Goal: Transaction & Acquisition: Purchase product/service

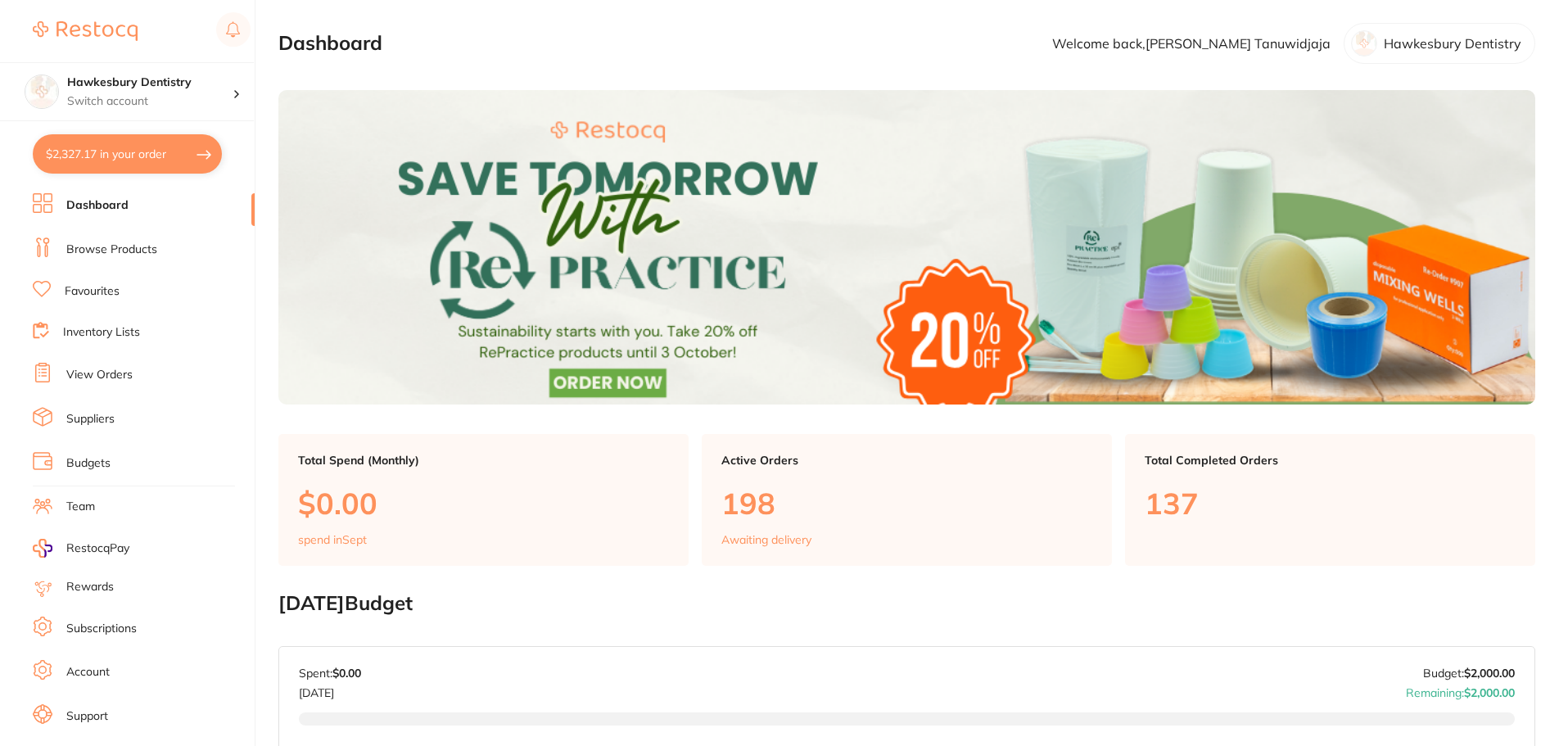
click at [116, 251] on link "Browse Products" at bounding box center [112, 250] width 91 height 17
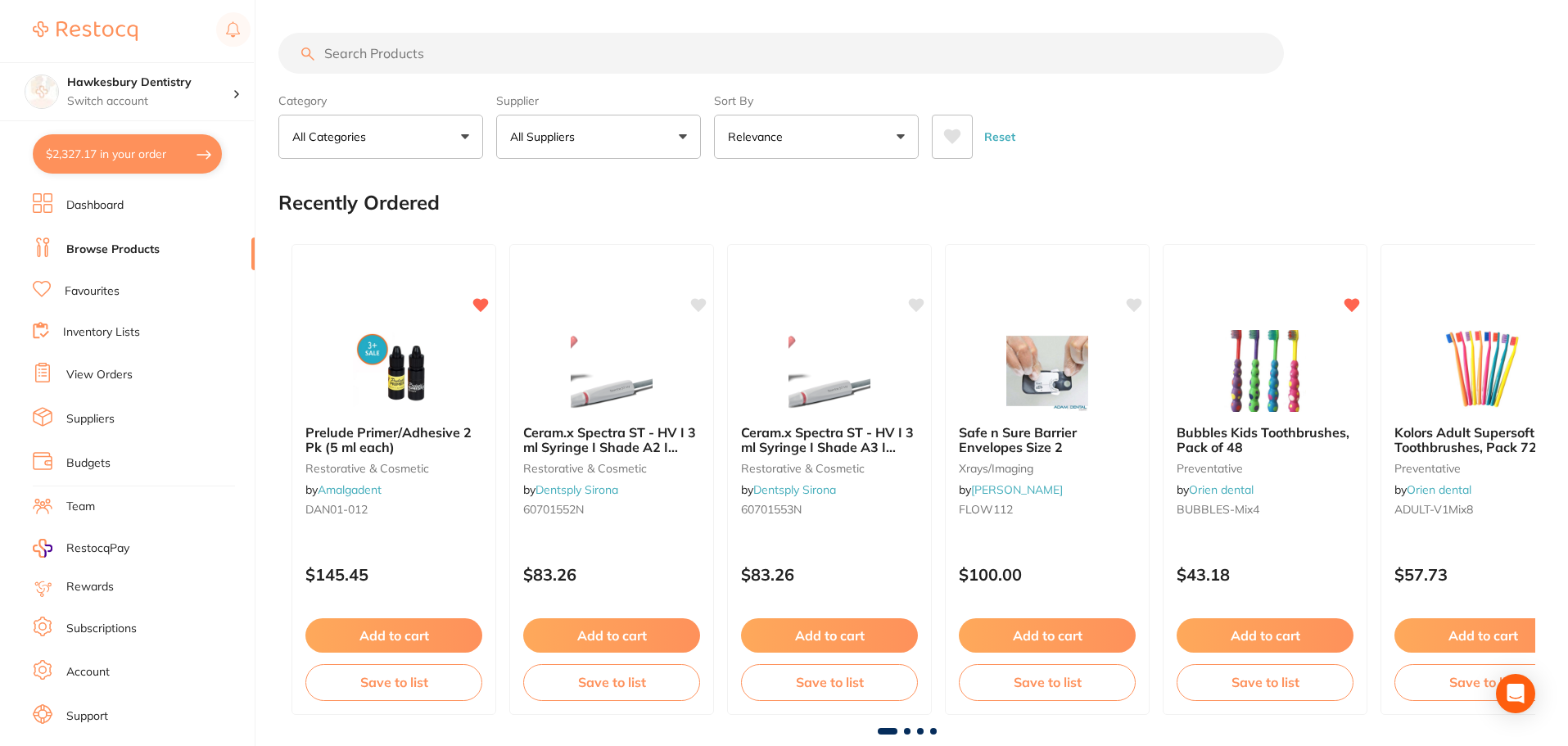
click at [448, 50] on input "search" at bounding box center [781, 53] width 1006 height 41
type input "nasal hoods"
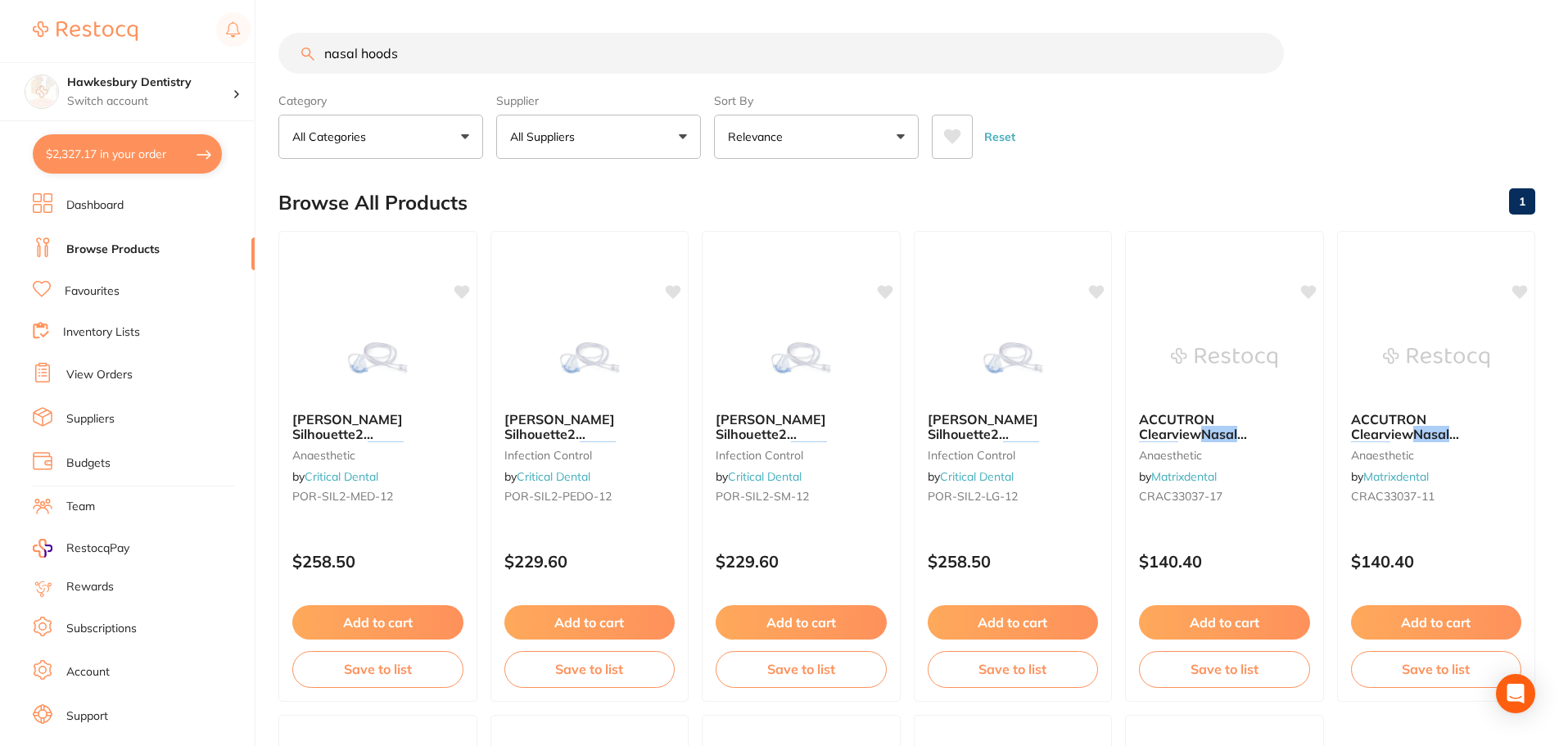
click at [568, 142] on p "All Suppliers" at bounding box center [545, 137] width 71 height 17
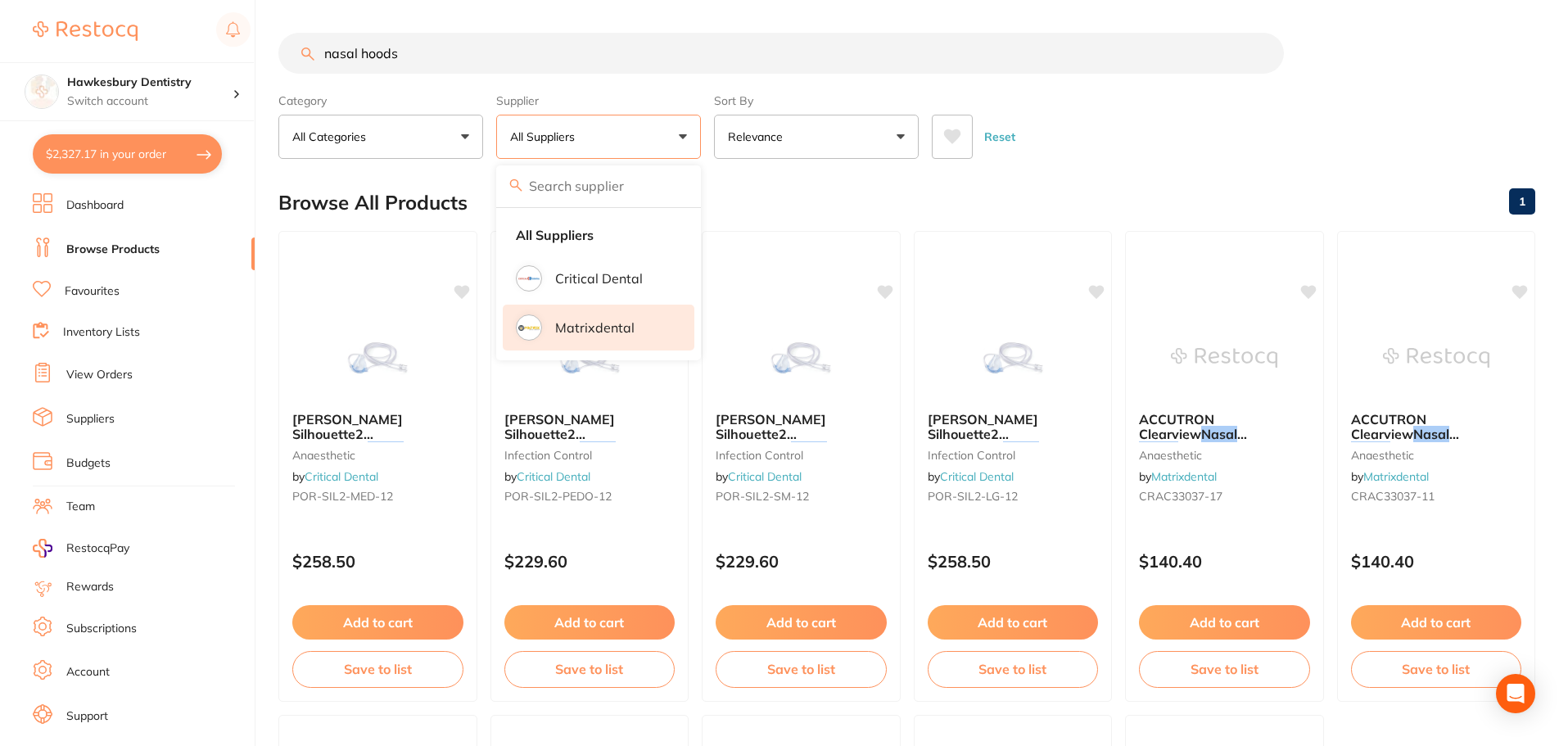
click at [585, 320] on p "Matrixdental" at bounding box center [595, 327] width 79 height 15
drag, startPoint x: 878, startPoint y: 107, endPoint x: 886, endPoint y: 117, distance: 12.8
click at [883, 115] on div "Sort By Relevance Highest Price Lowest Price On Sale Relevance Clear" at bounding box center [817, 122] width 205 height 72
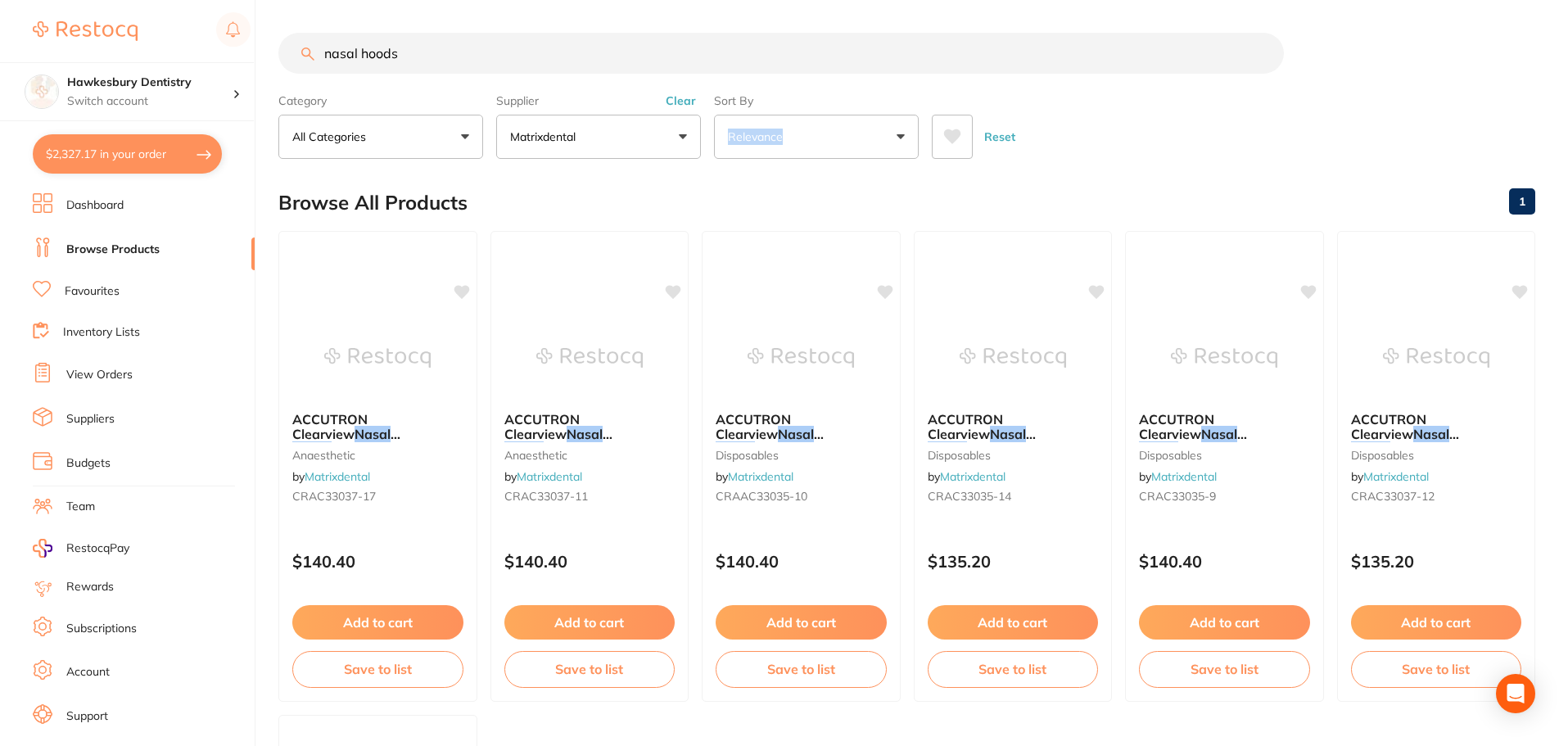
click at [815, 77] on section "nasal hoods Category All Categories All Categories anaesthetic disposables Clea…" at bounding box center [907, 95] width 1257 height 126
click at [811, 380] on img at bounding box center [801, 356] width 107 height 83
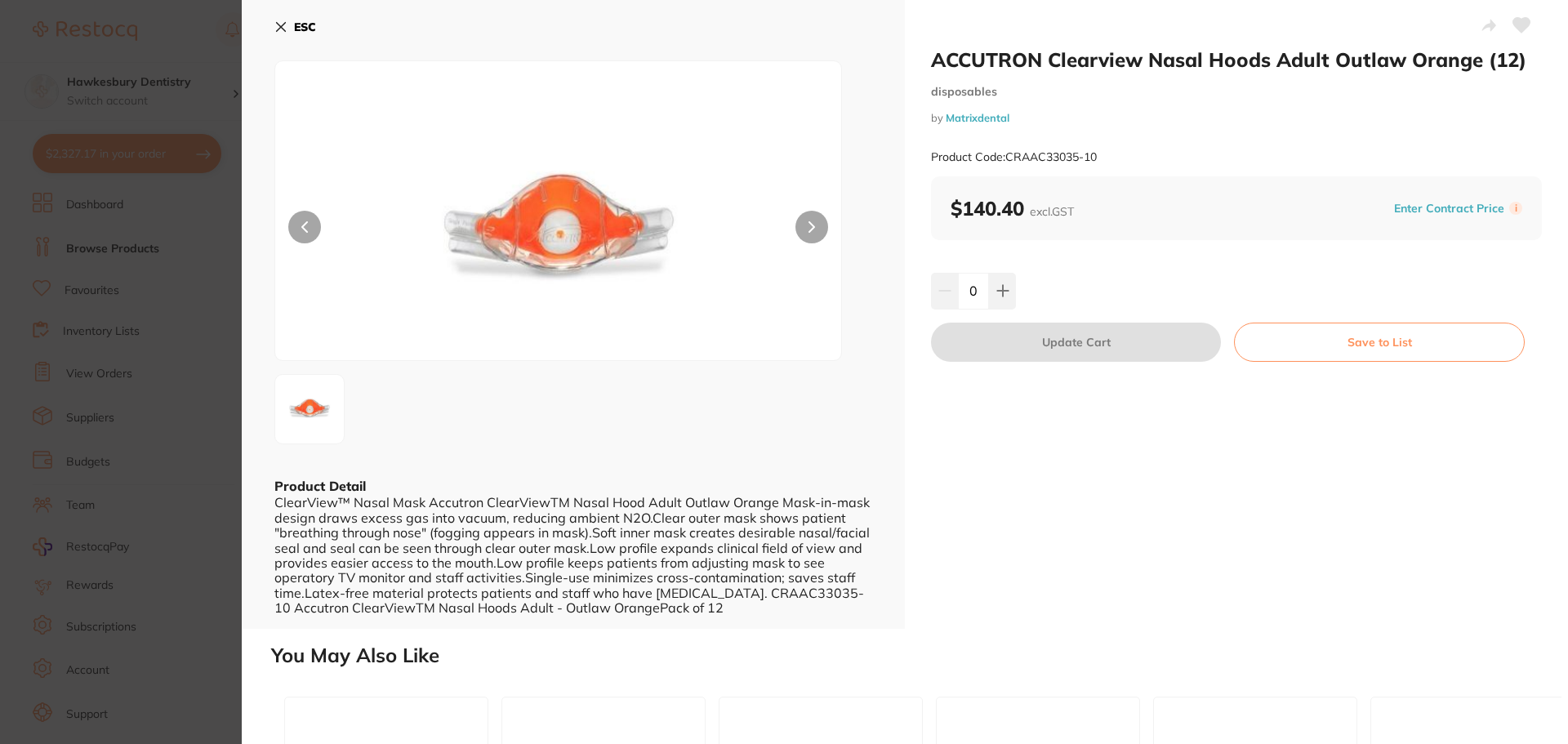
click at [283, 31] on icon at bounding box center [282, 28] width 9 height 9
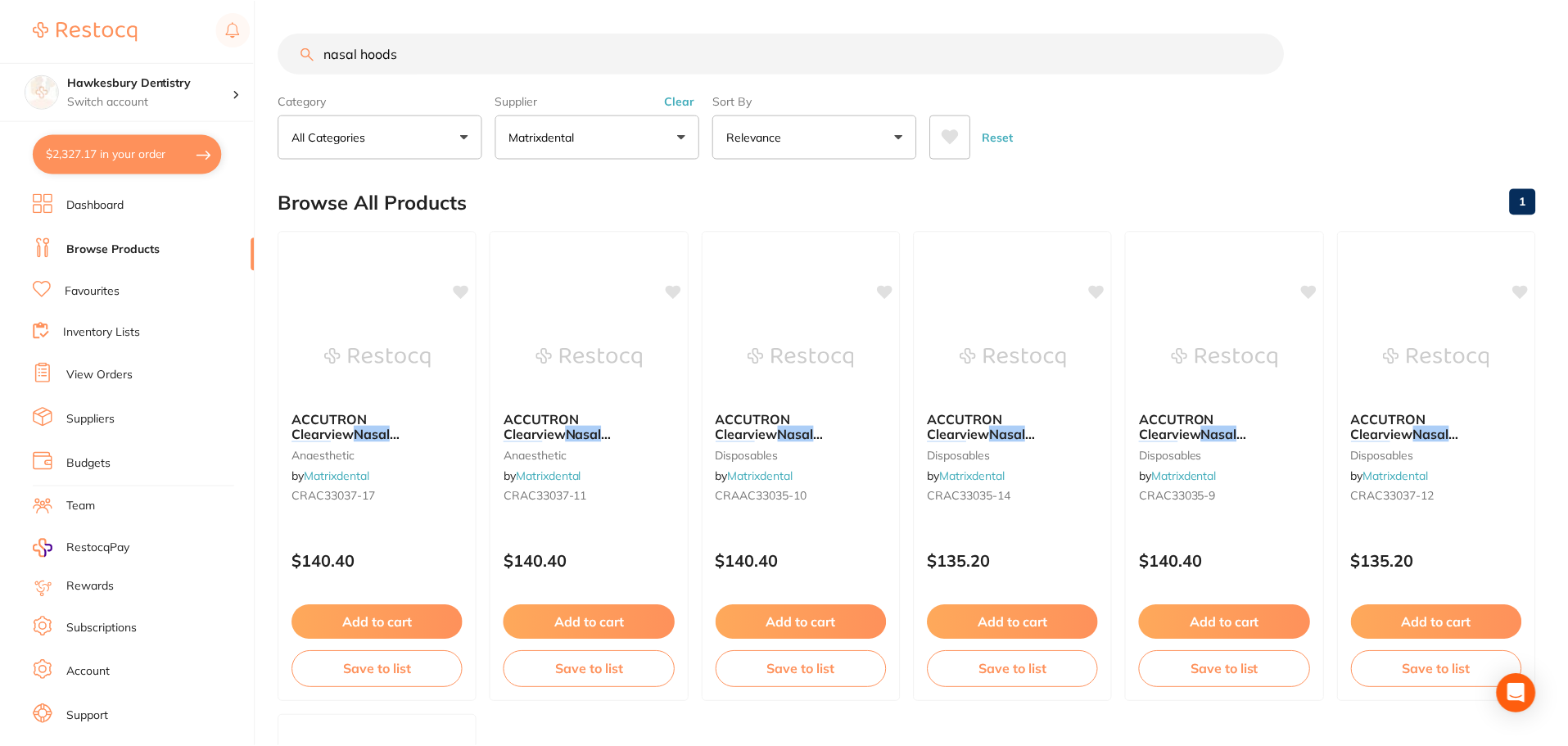
scroll to position [1, 0]
click at [1256, 361] on img at bounding box center [1224, 357] width 106 height 82
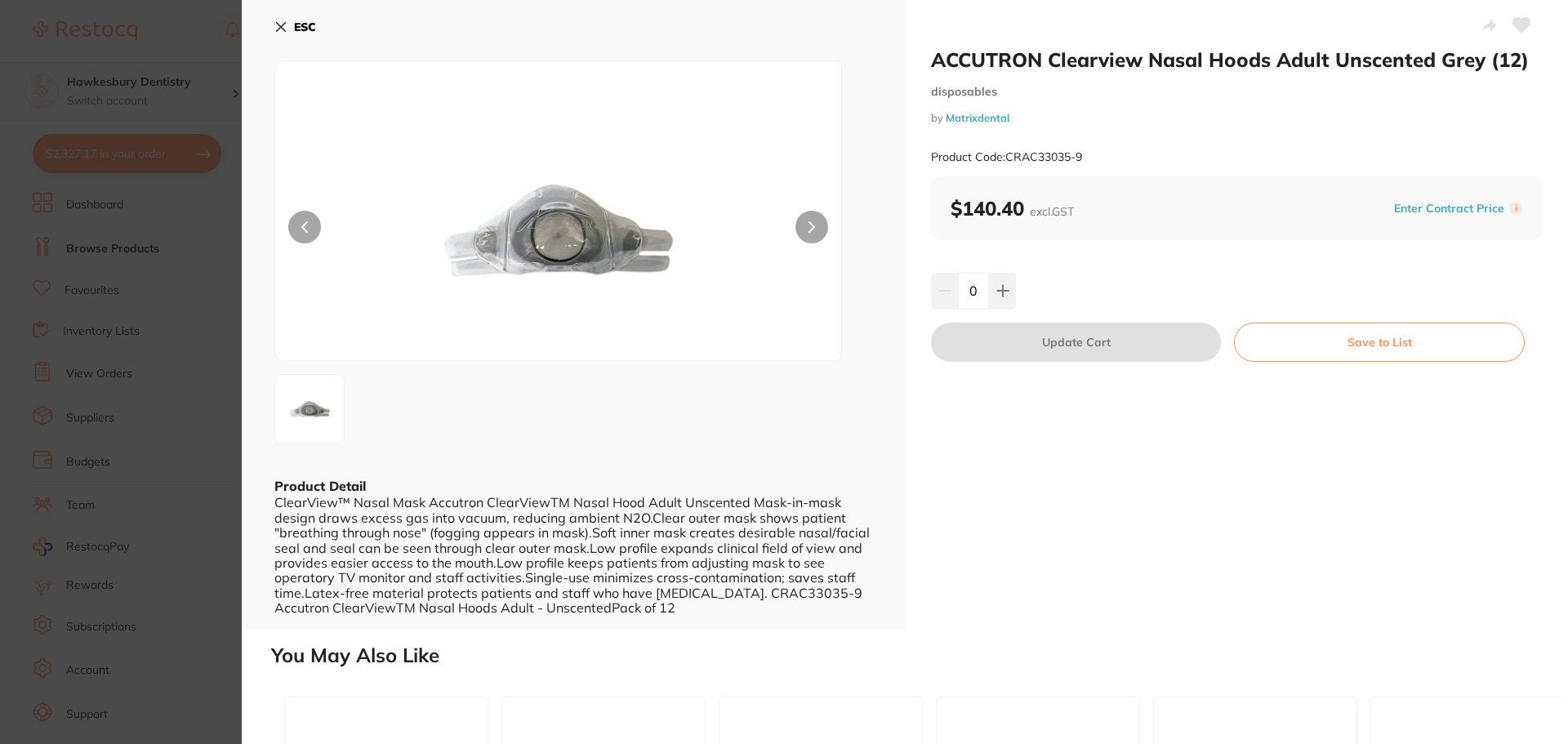
click at [293, 34] on button "ESC" at bounding box center [295, 27] width 42 height 28
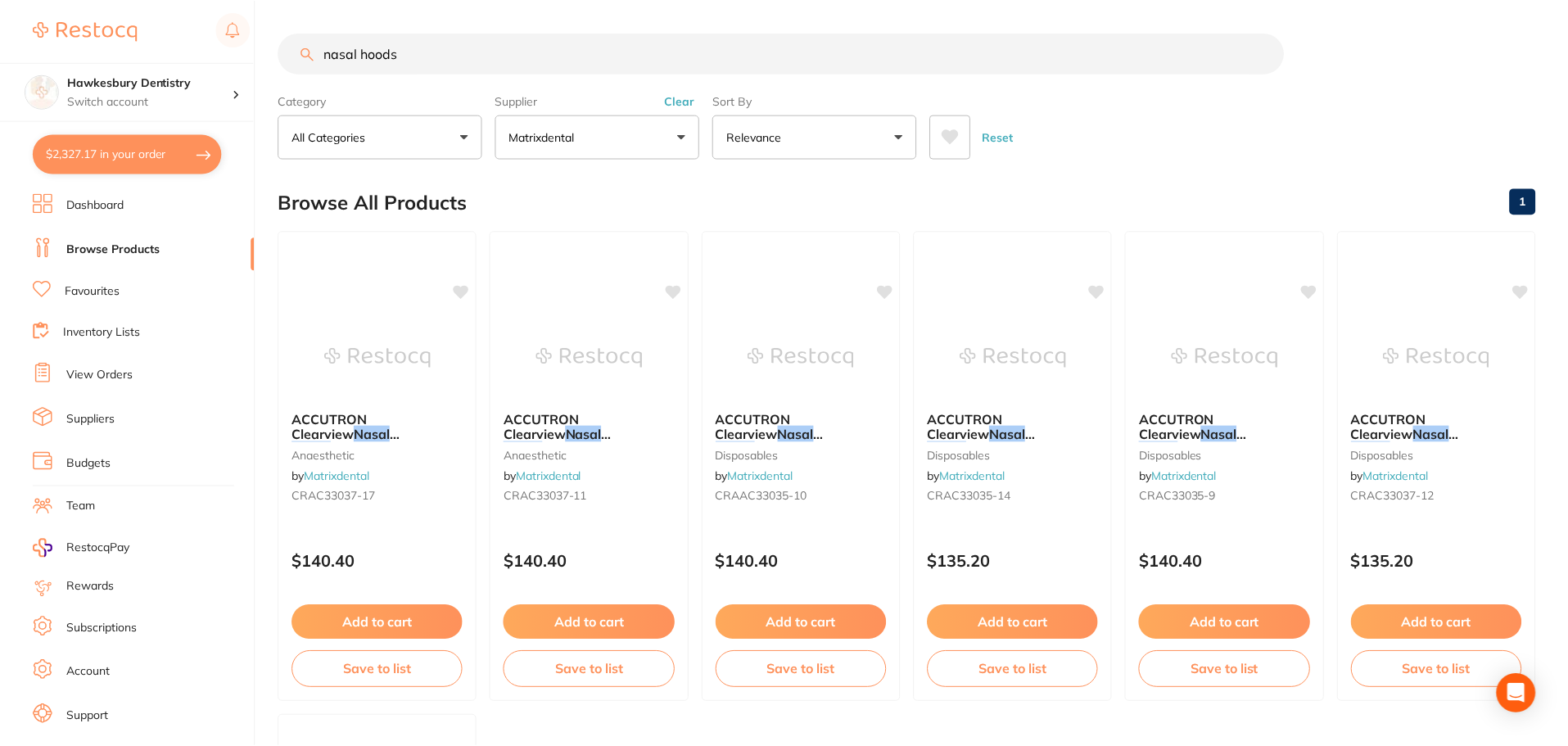
scroll to position [1, 0]
click at [1000, 376] on img at bounding box center [1012, 355] width 107 height 83
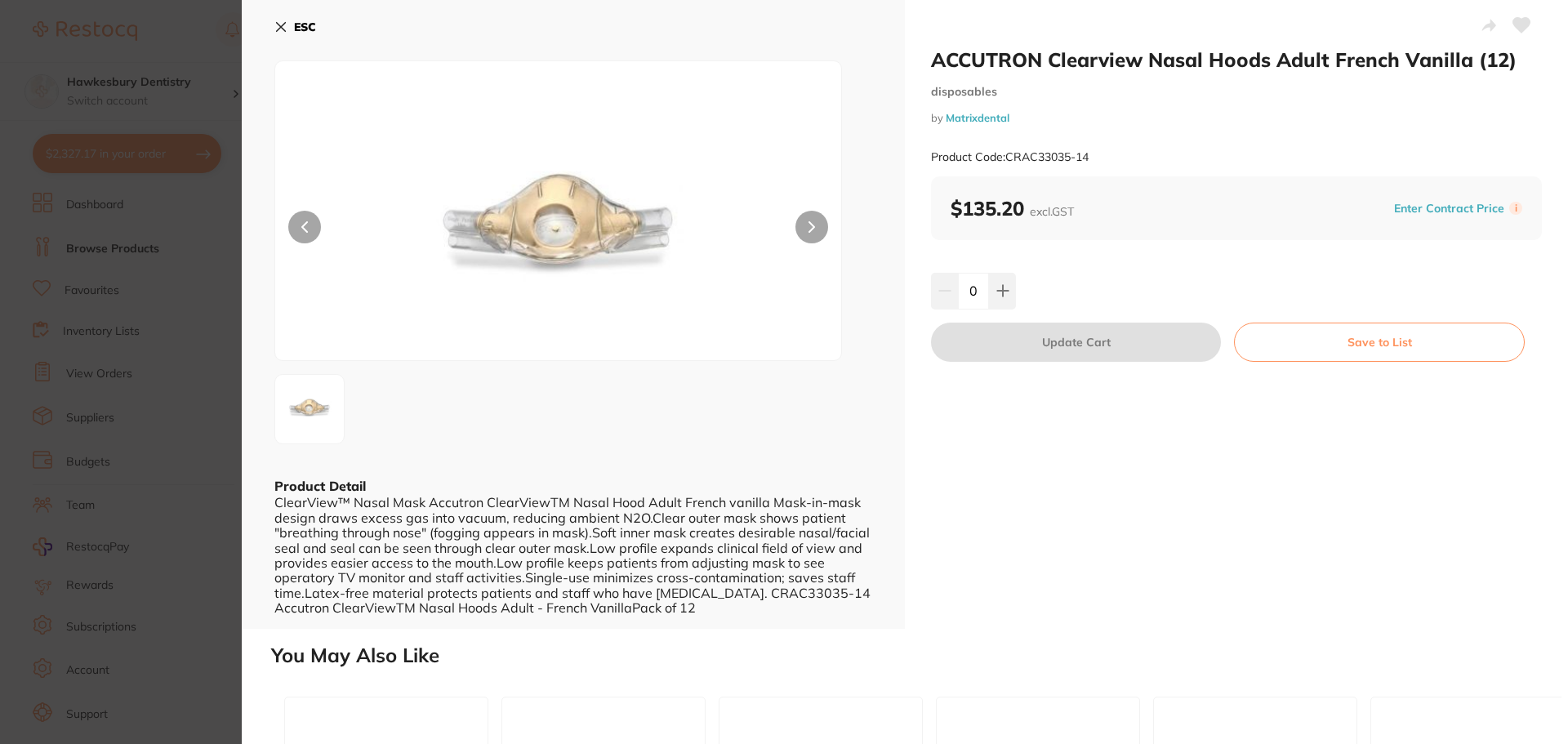
click at [1005, 286] on icon at bounding box center [1003, 291] width 13 height 13
type input "1"
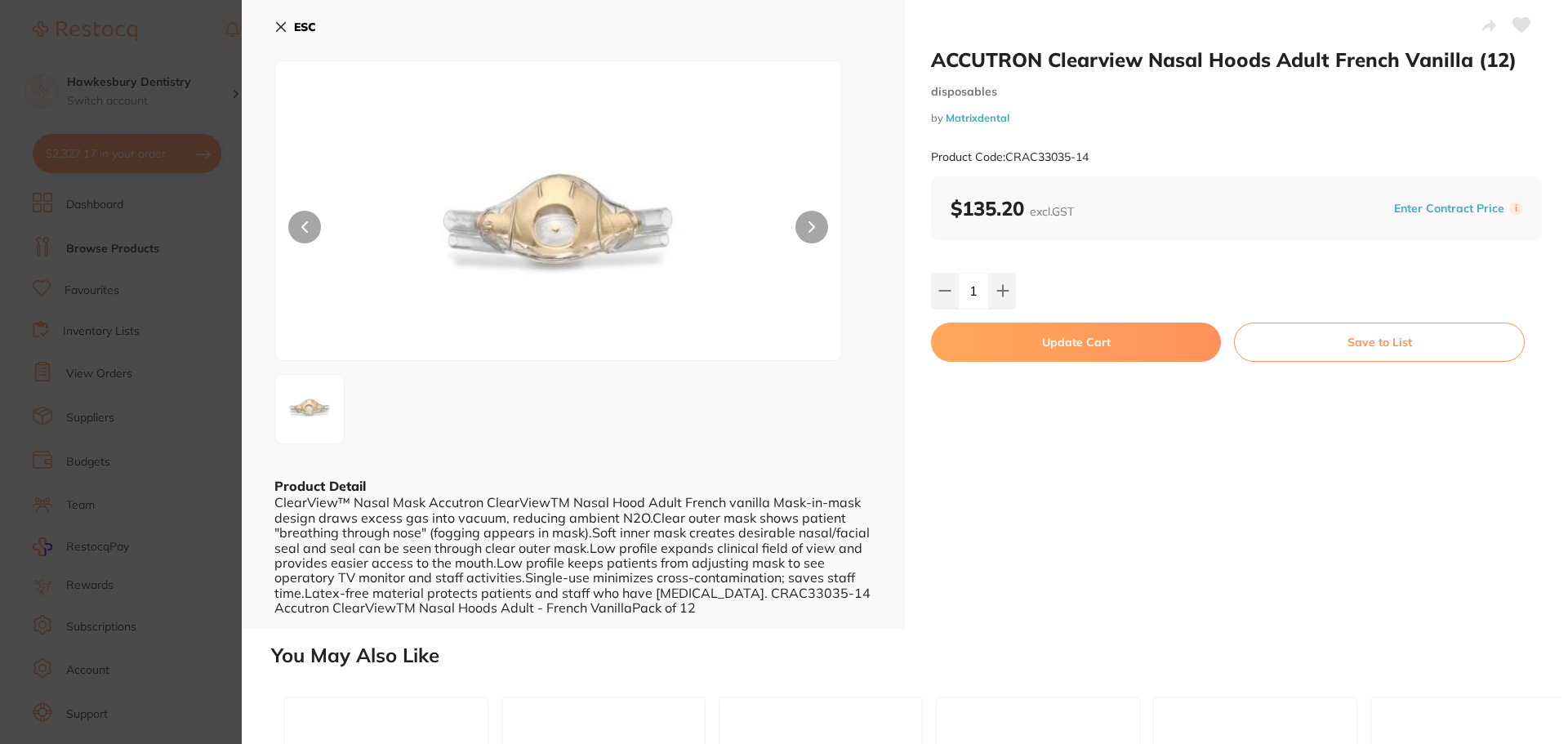
click at [1108, 349] on button "Update Cart" at bounding box center [1075, 342] width 290 height 39
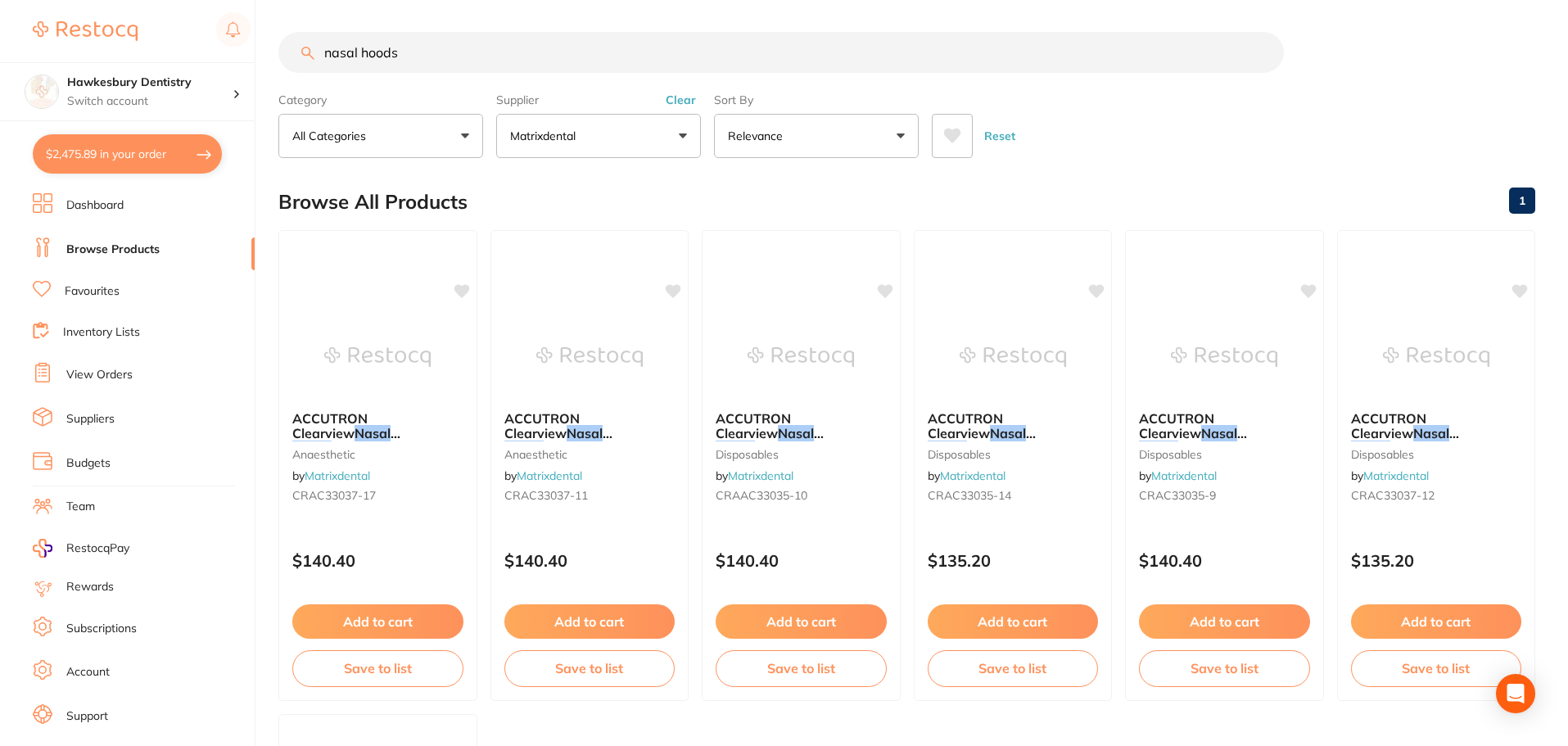
click at [144, 158] on button "$2,475.89 in your order" at bounding box center [127, 154] width 189 height 39
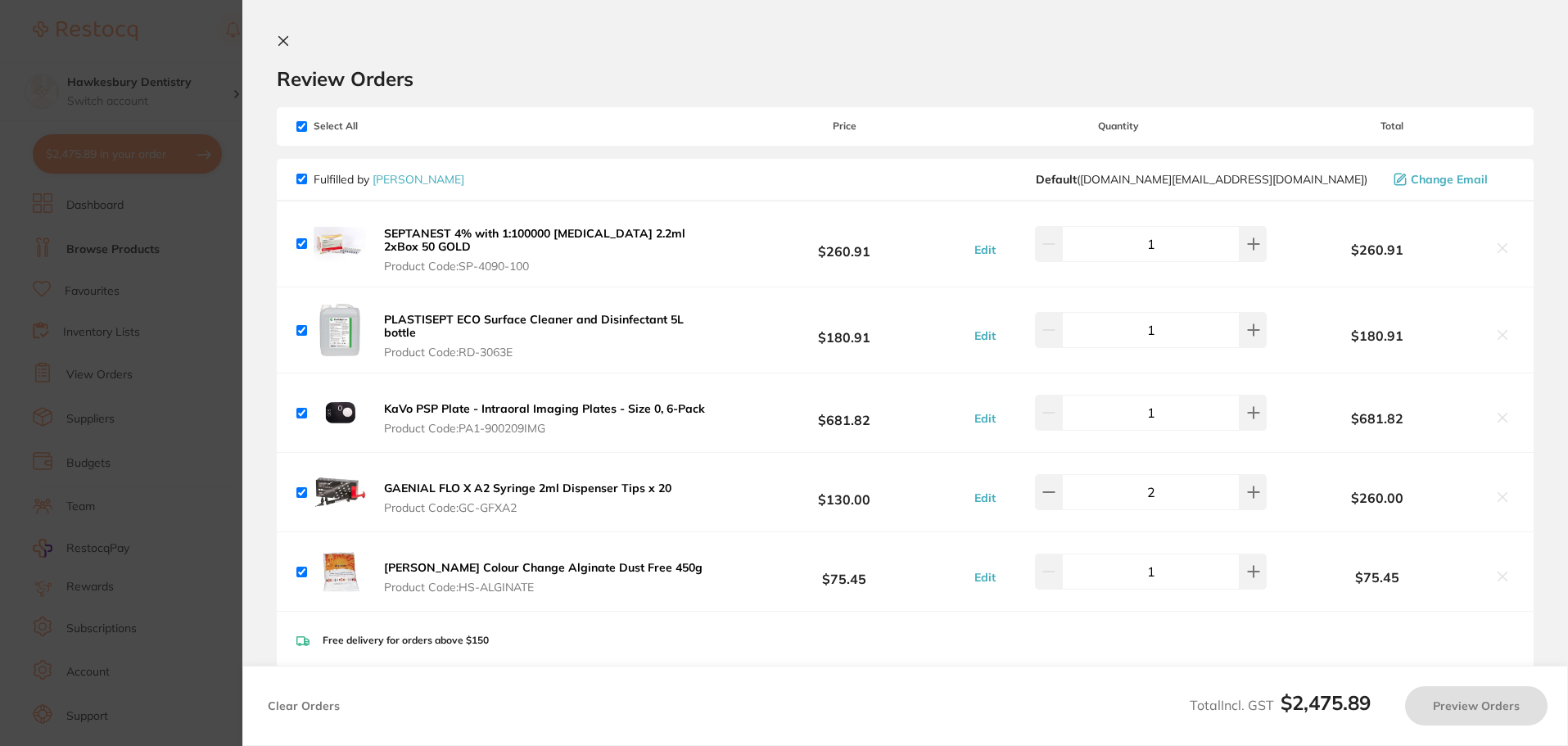
checkbox input "true"
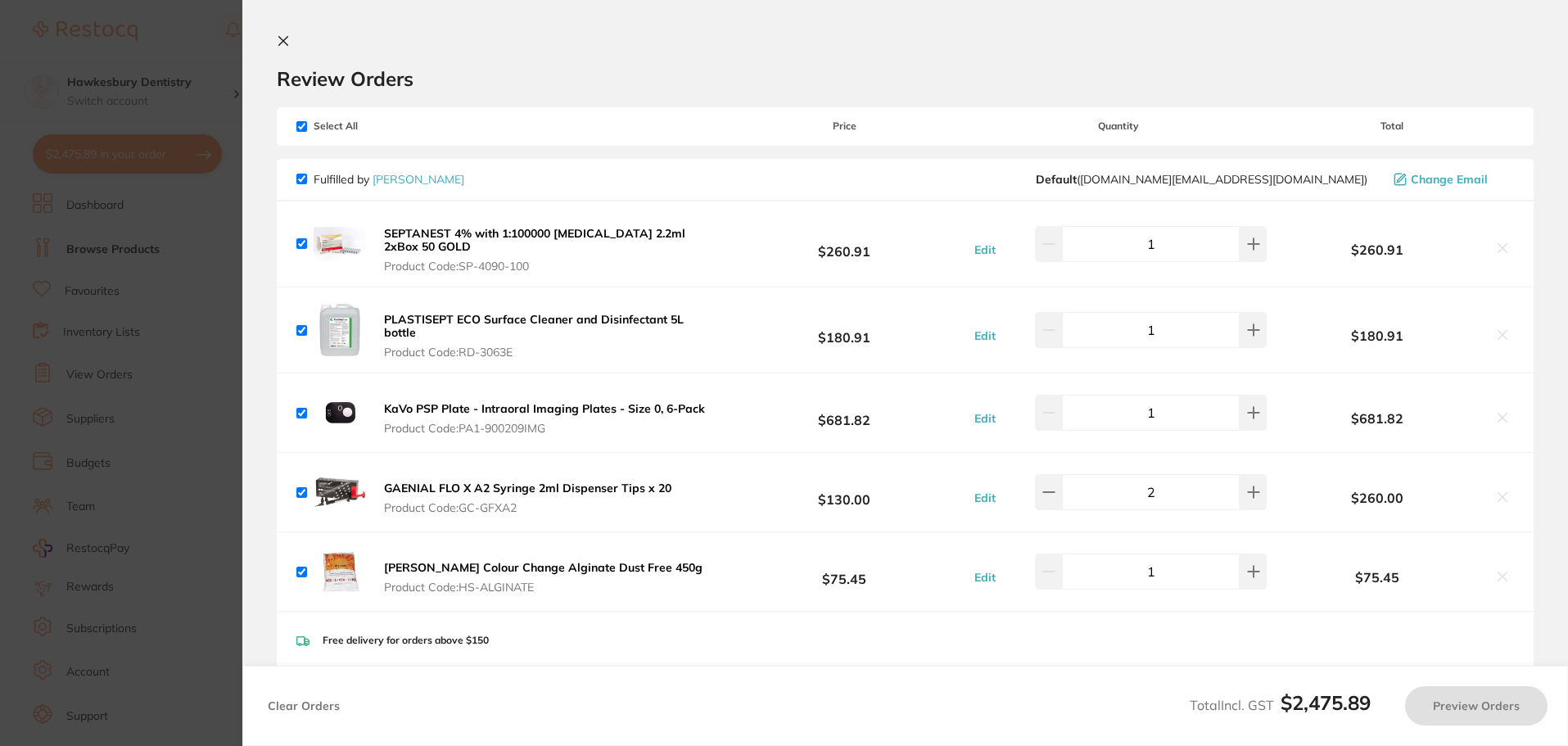
checkbox input "true"
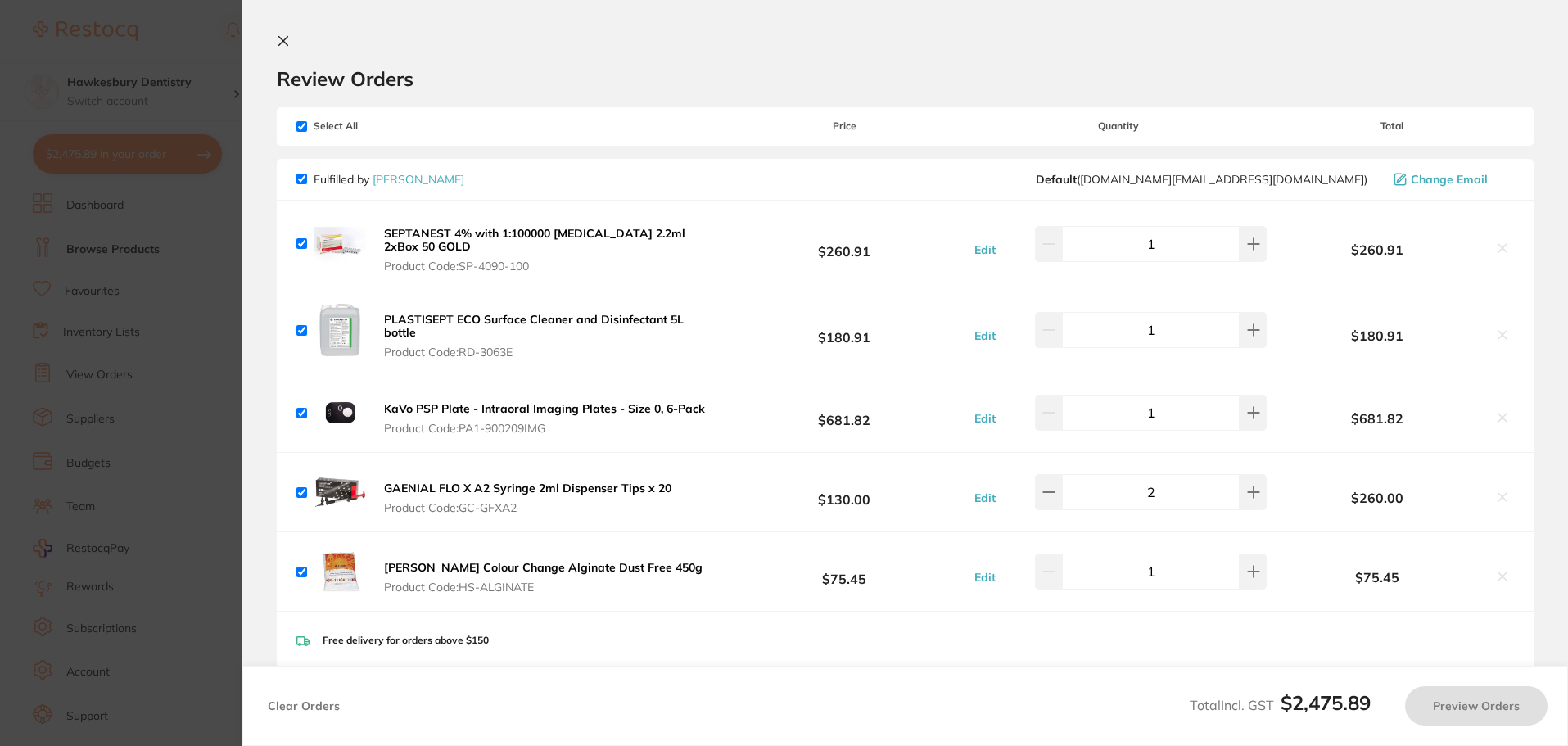
checkbox input "true"
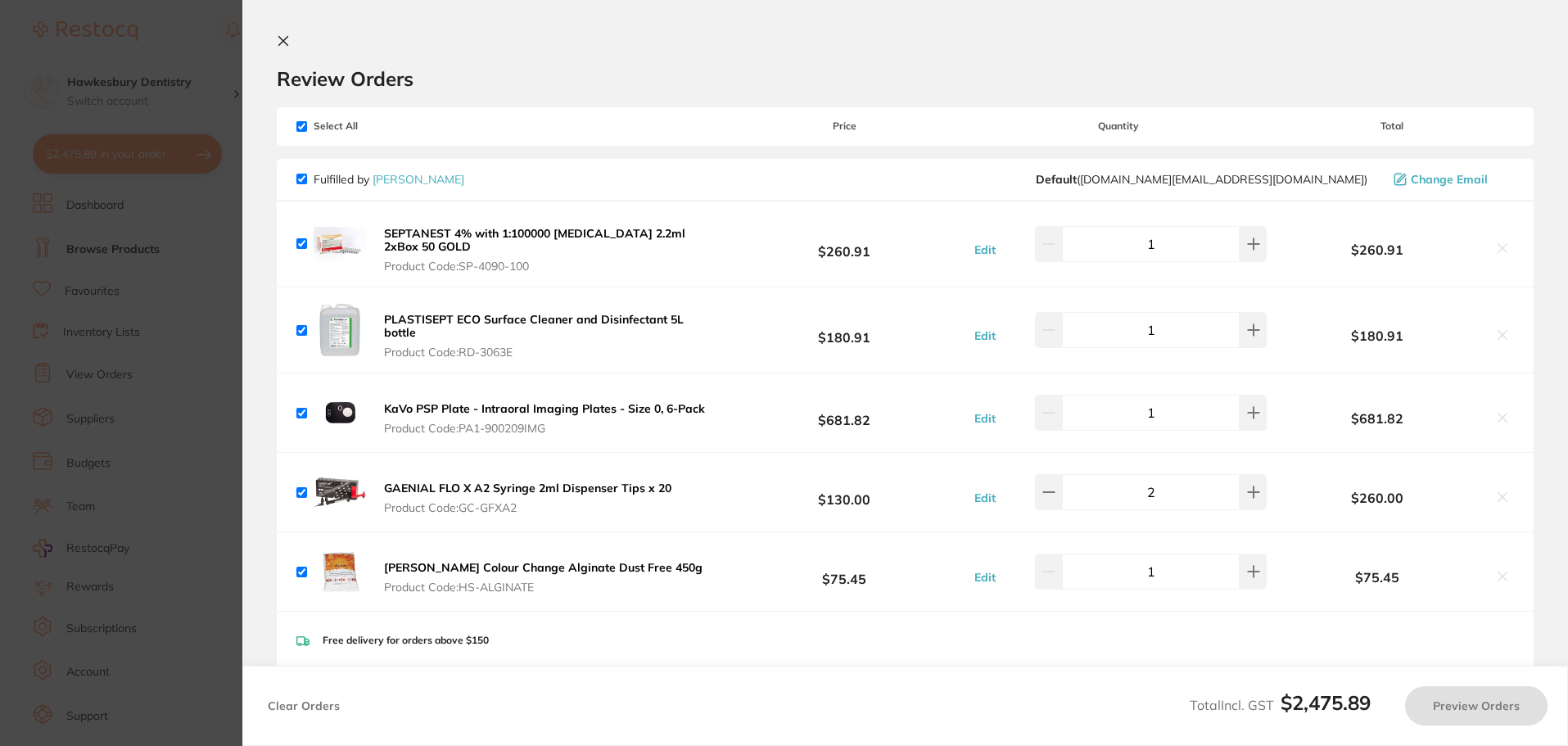
checkbox input "true"
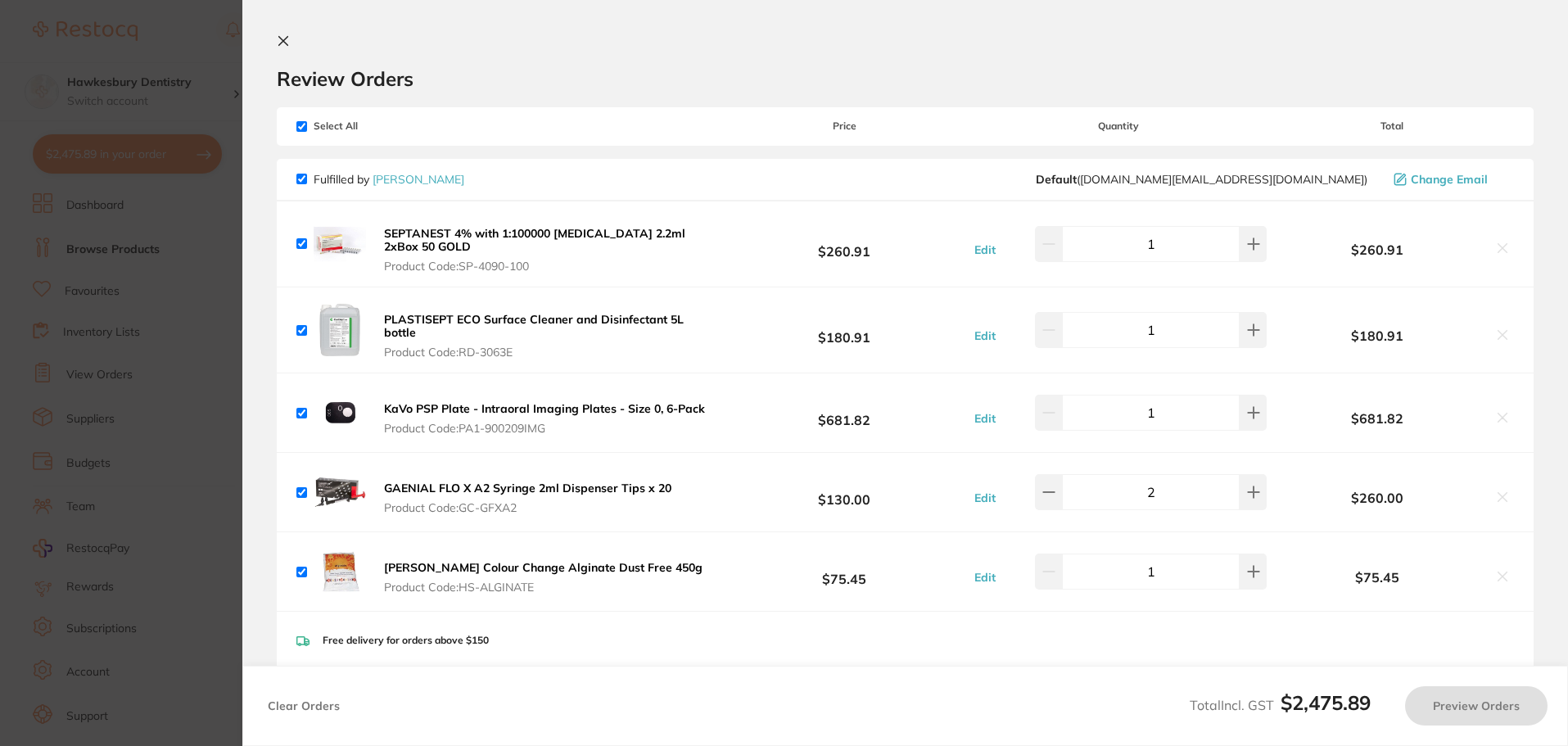
checkbox input "true"
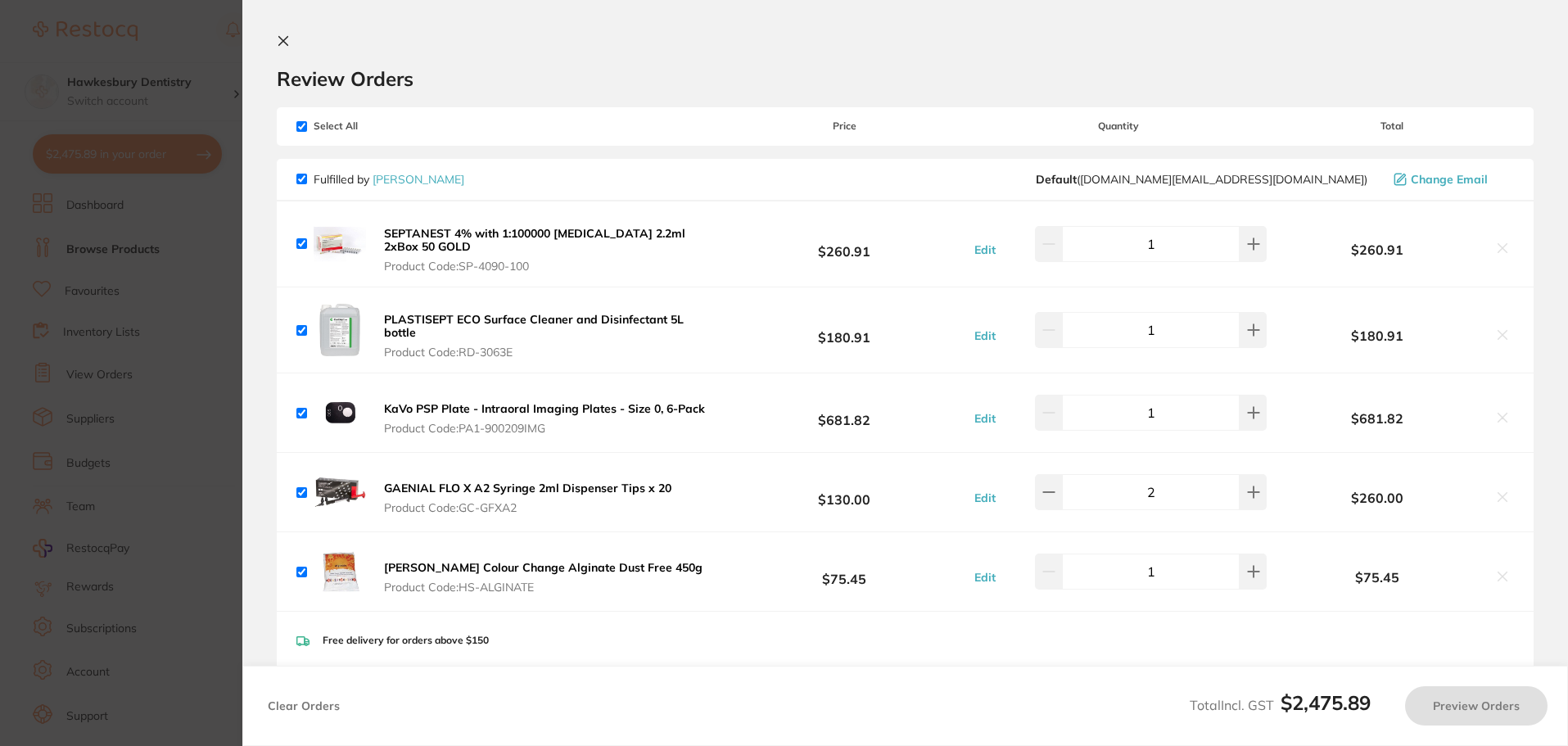
checkbox input "true"
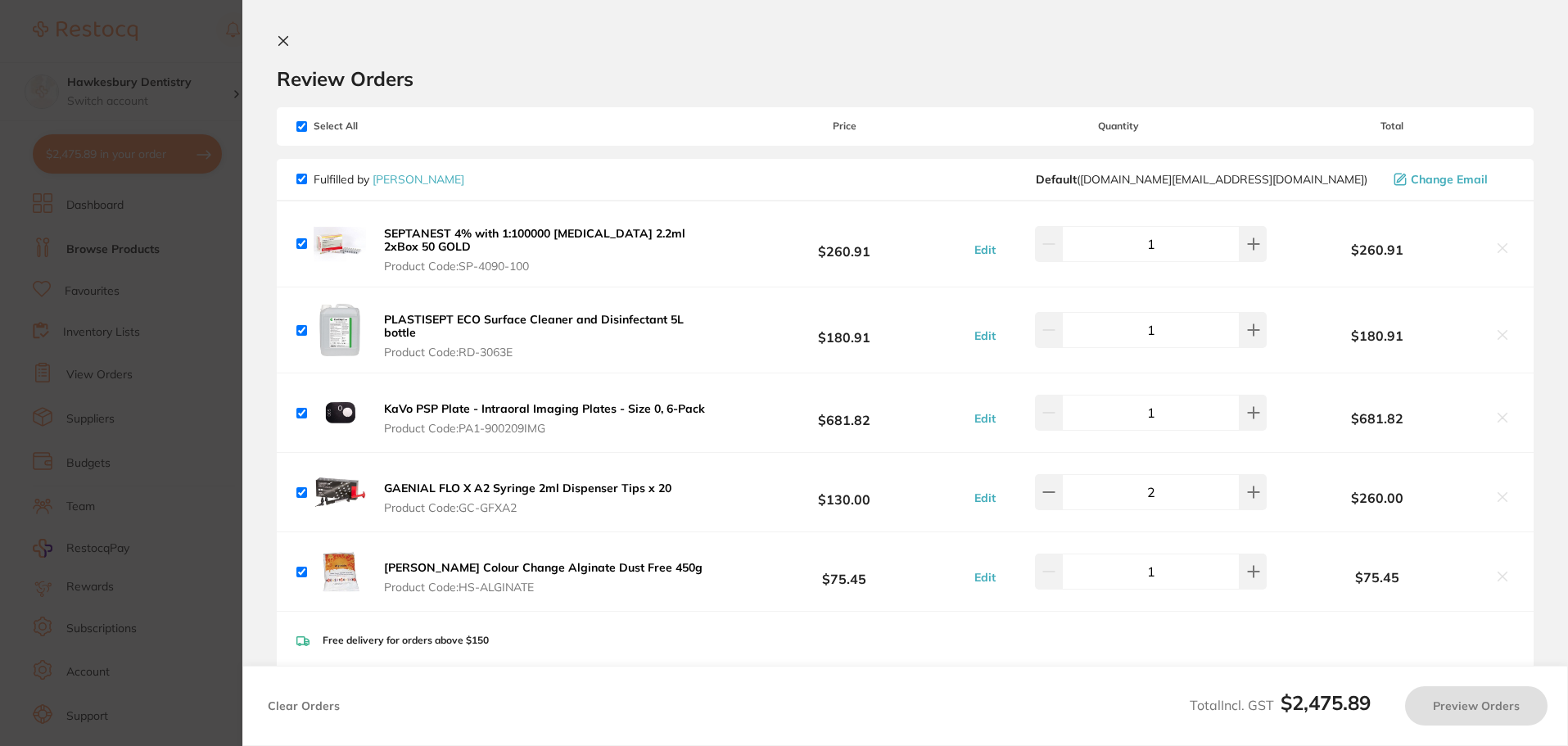
checkbox input "true"
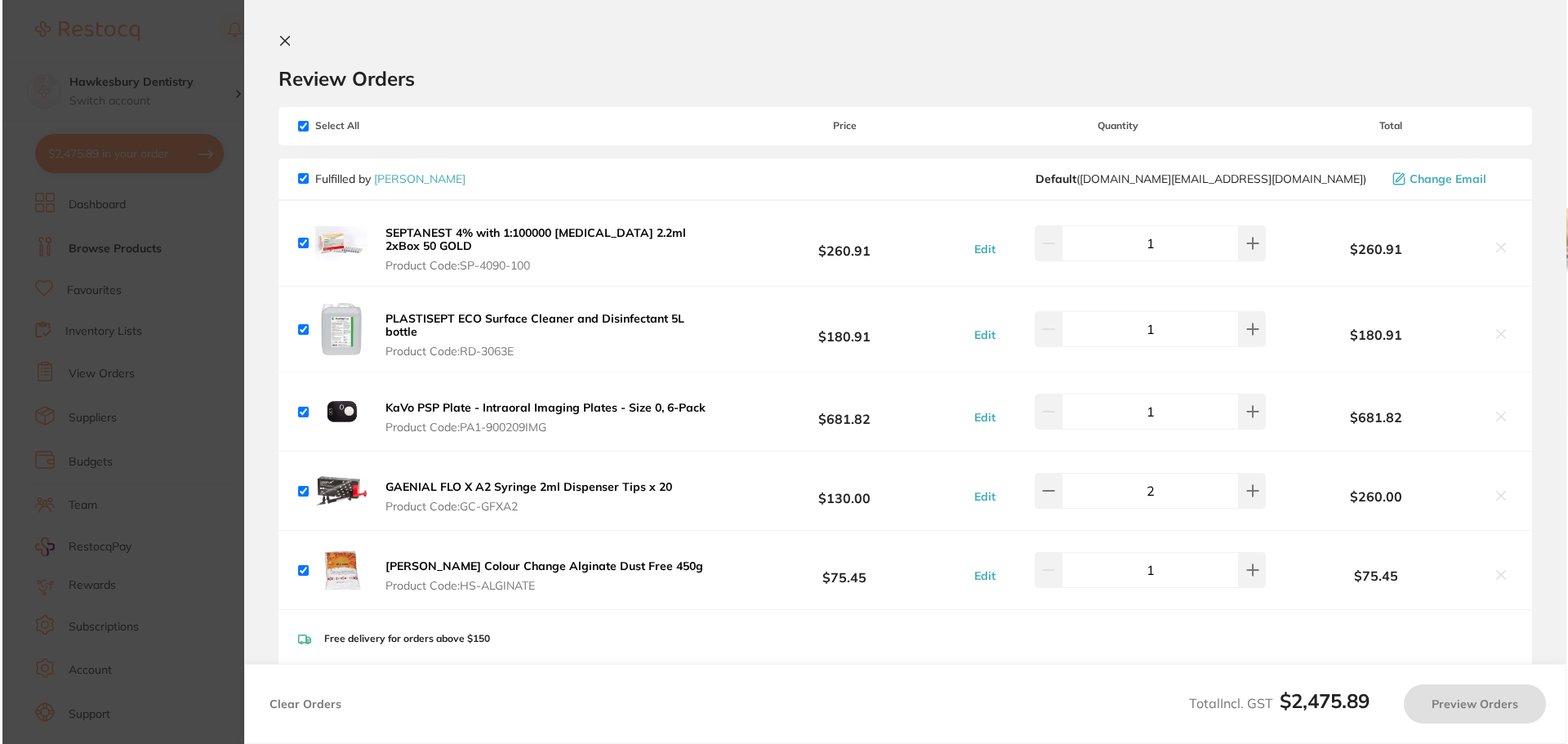
scroll to position [0, 0]
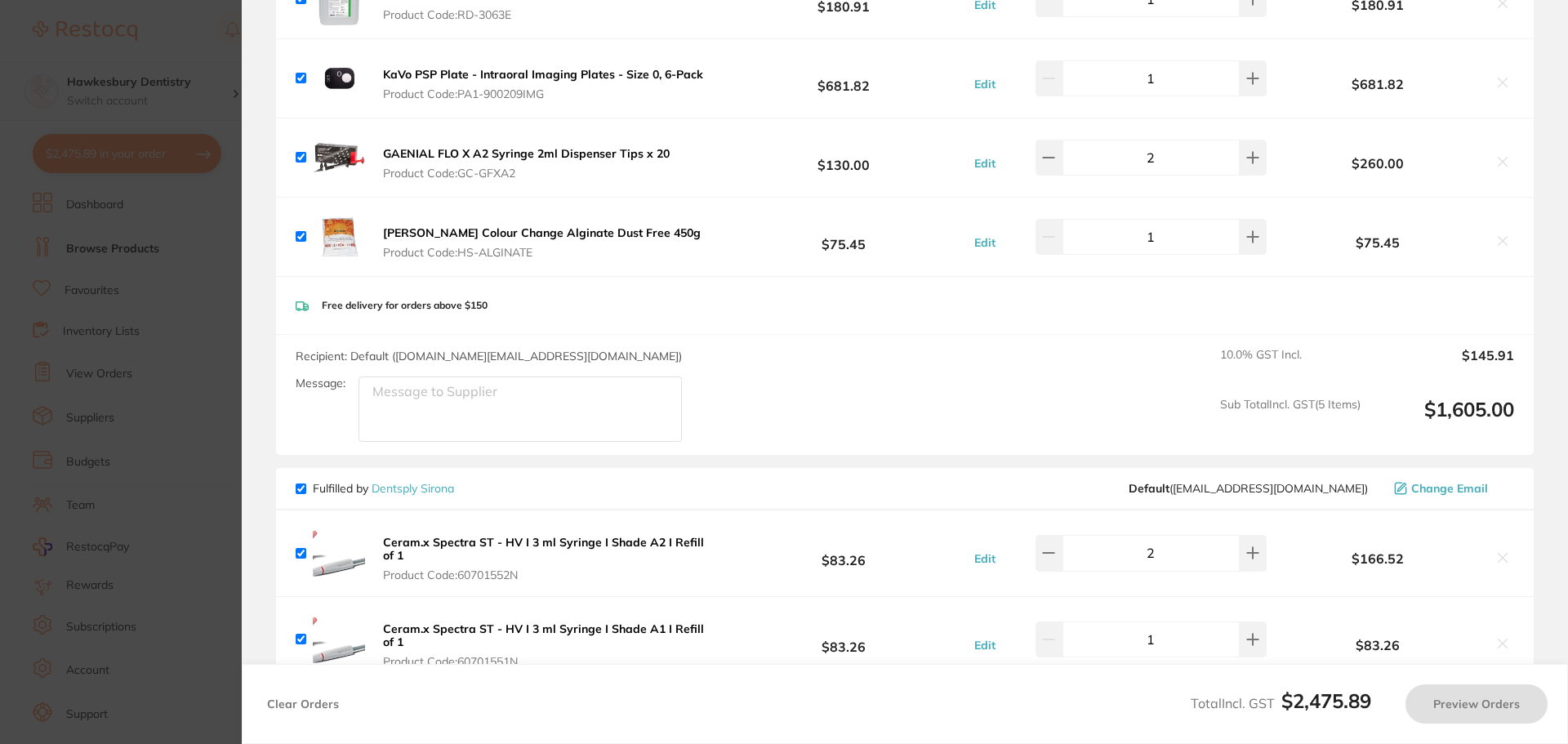
checkbox input "false"
checkbox input "true"
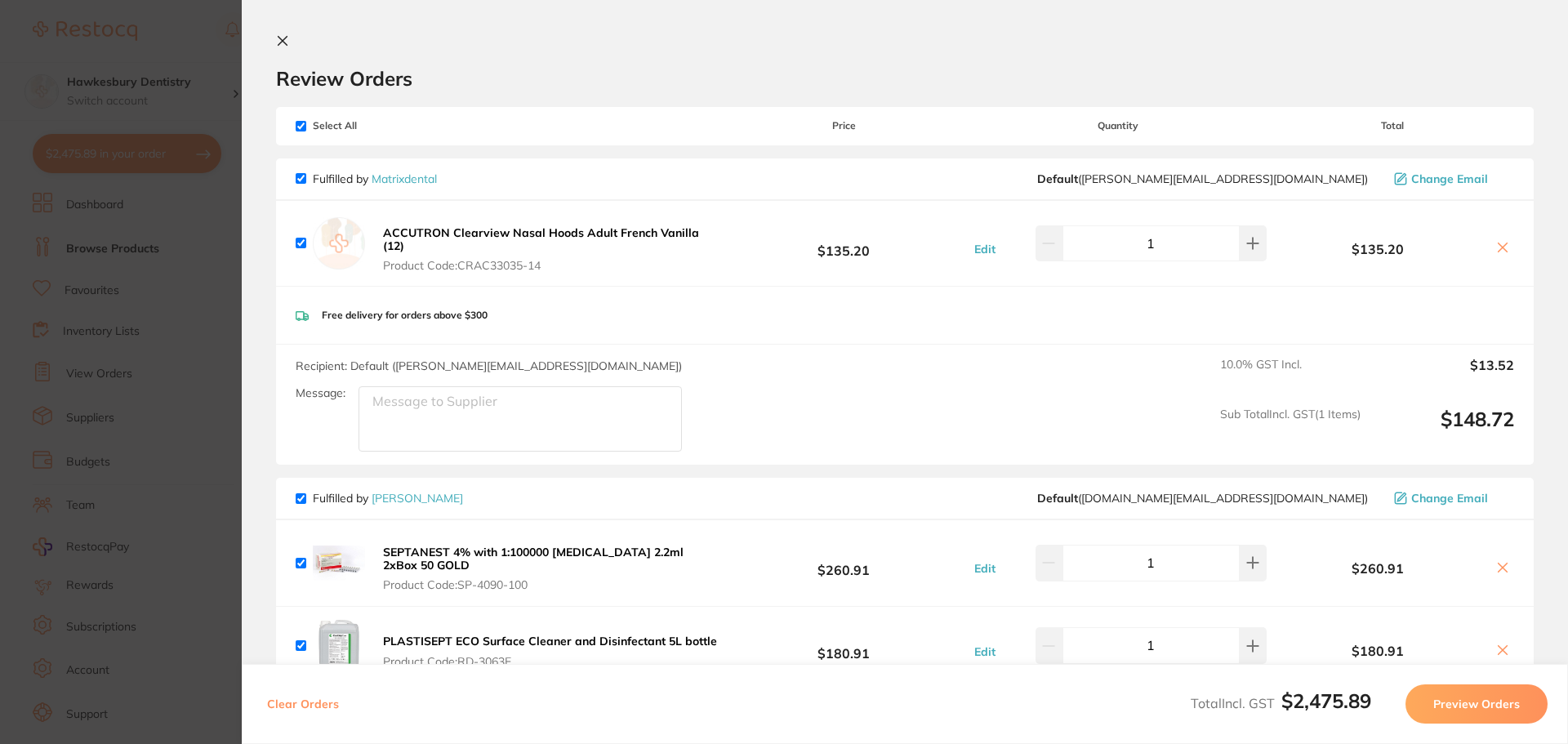
click at [215, 71] on section "Update RRP Set your pre negotiated price for this item. Item Agreed RRP (excl. …" at bounding box center [784, 372] width 1568 height 744
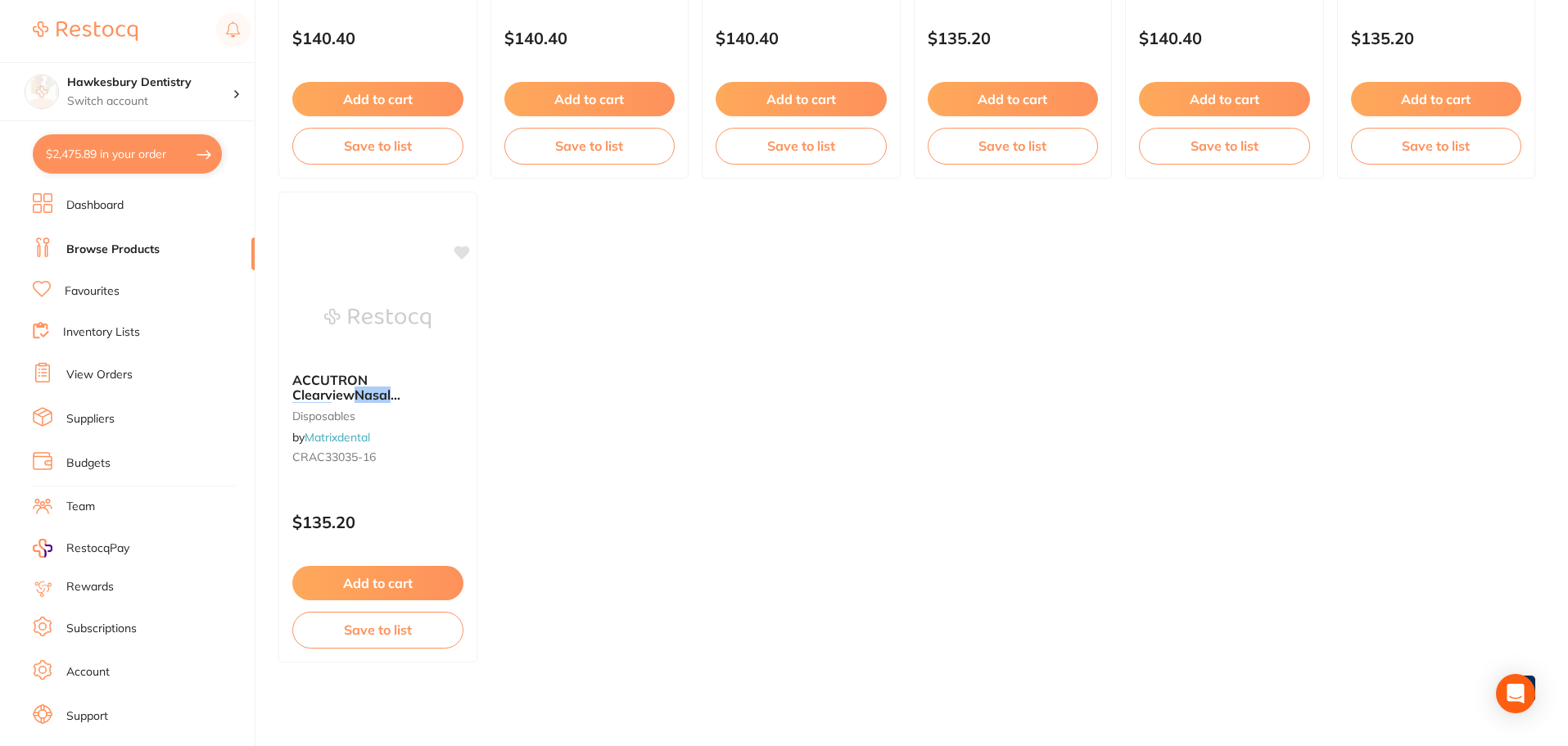
scroll to position [525, 0]
